Goal: Find specific fact: Find specific fact

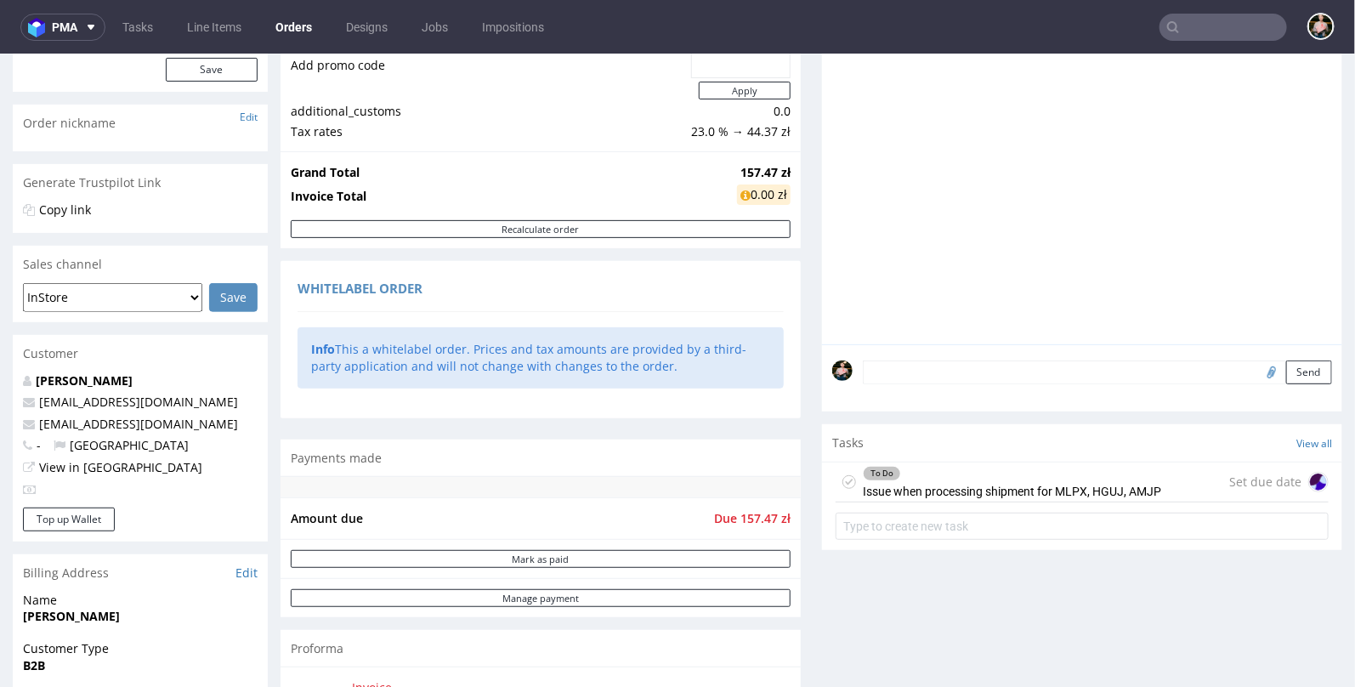
scroll to position [233, 0]
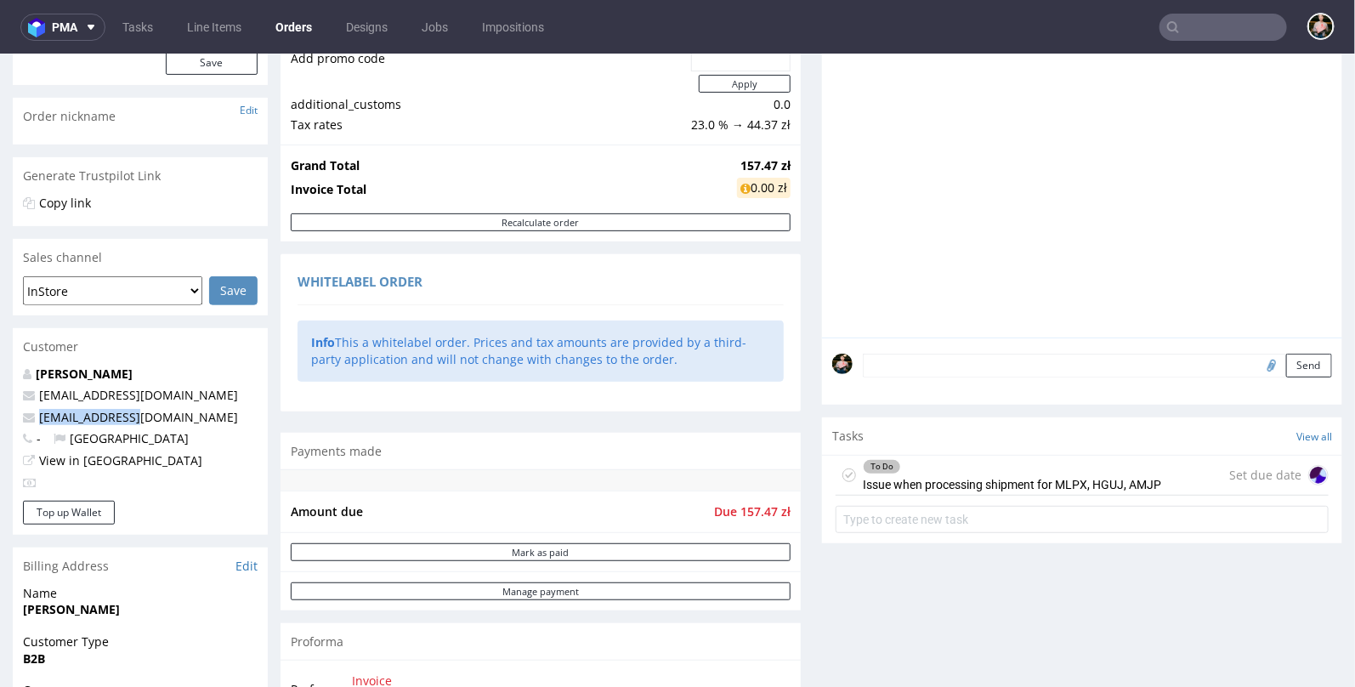
drag, startPoint x: 140, startPoint y: 417, endPoint x: 31, endPoint y: 416, distance: 109.6
click at [31, 416] on p "[EMAIL_ADDRESS][DOMAIN_NAME]" at bounding box center [140, 416] width 235 height 17
copy span "[EMAIL_ADDRESS][DOMAIN_NAME]"
click at [1208, 30] on input "text" at bounding box center [1222, 27] width 127 height 27
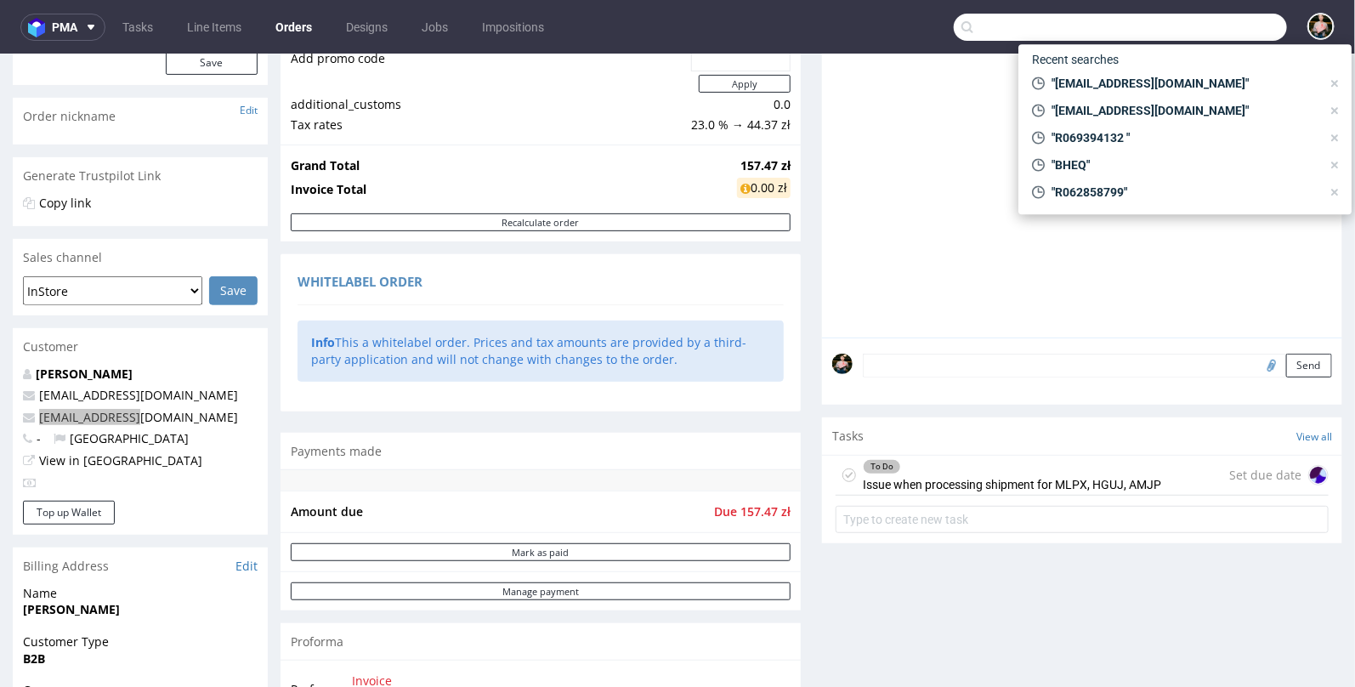
paste input "[EMAIL_ADDRESS][DOMAIN_NAME]"
type input "[EMAIL_ADDRESS][DOMAIN_NAME]"
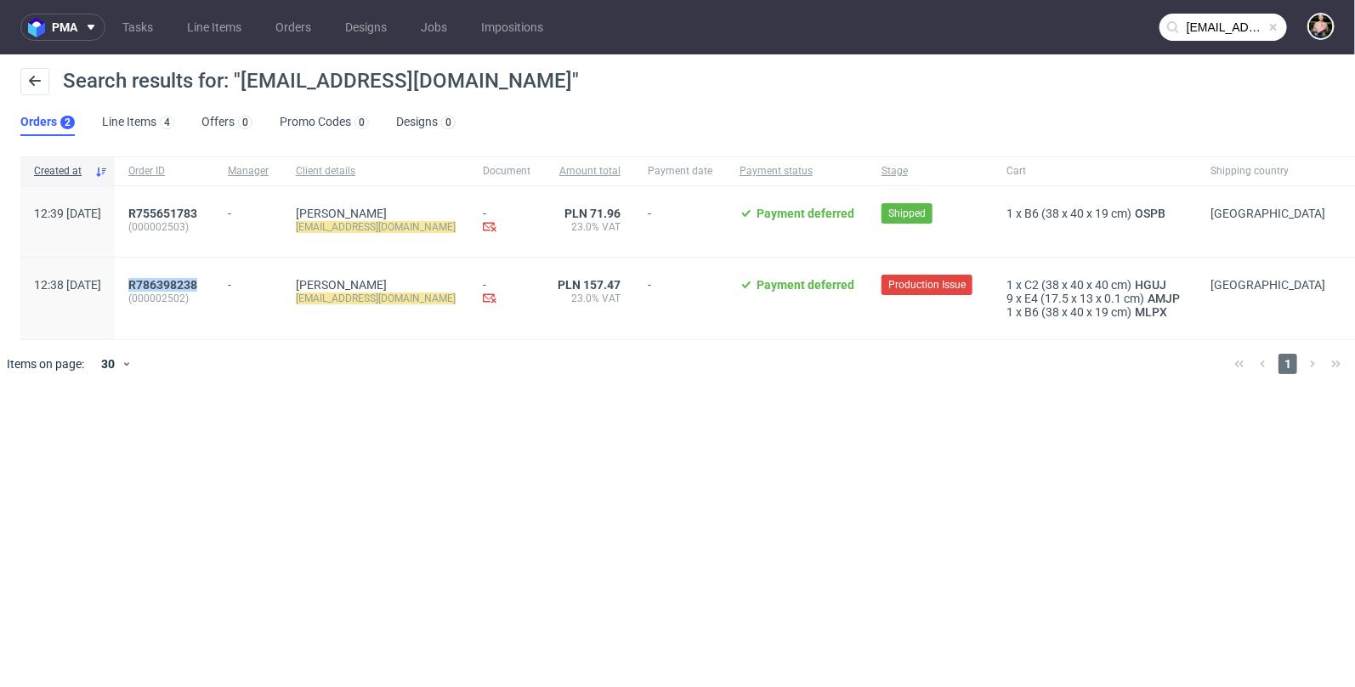
drag, startPoint x: 252, startPoint y: 281, endPoint x: 168, endPoint y: 283, distance: 83.3
click at [168, 283] on div "R786398238 (000002502)" at bounding box center [164, 299] width 99 height 82
copy span "R786398238"
drag, startPoint x: 172, startPoint y: 301, endPoint x: 224, endPoint y: 300, distance: 51.8
click at [201, 300] on span "(000002502)" at bounding box center [164, 299] width 72 height 14
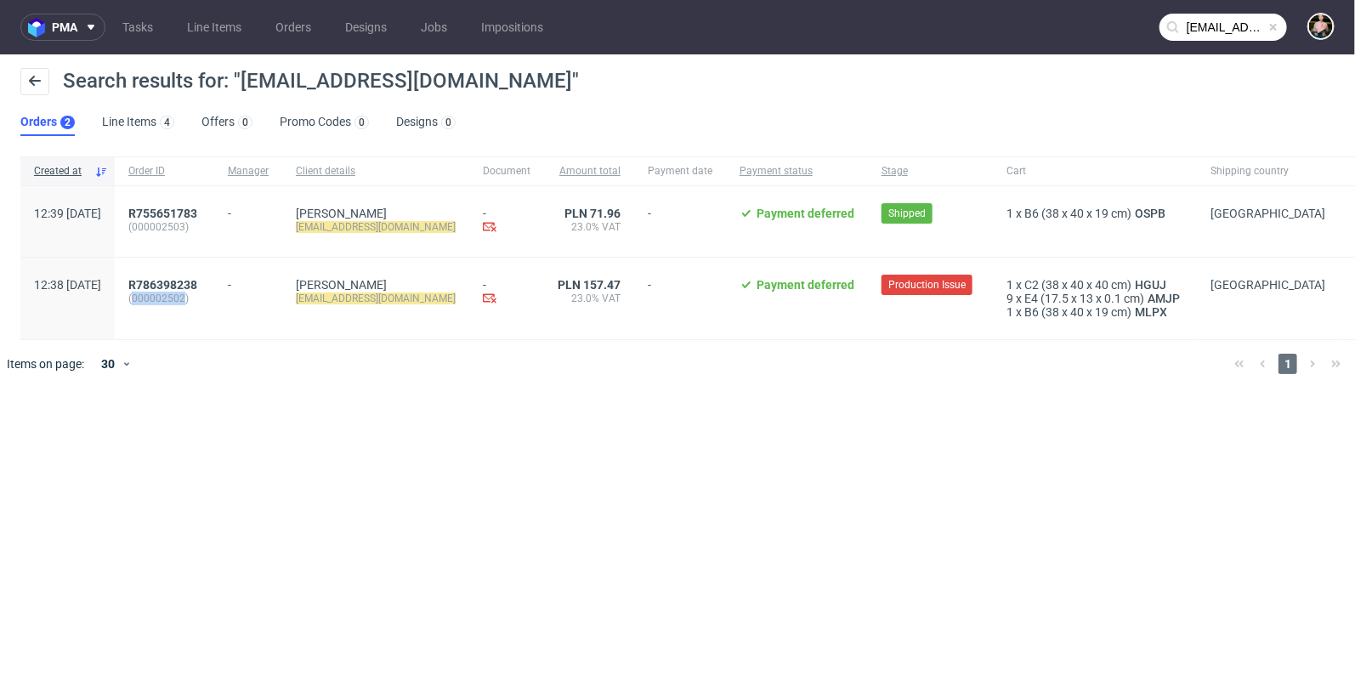
copy span "000002502"
